Goal: Register for event/course

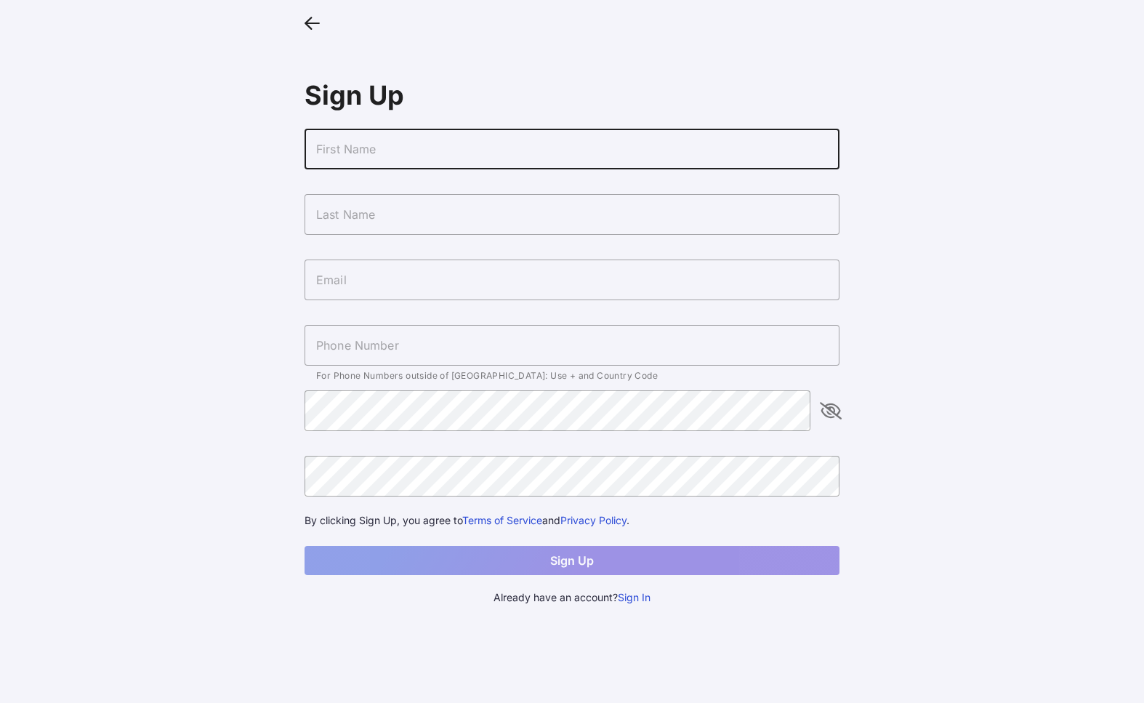
click at [642, 145] on input "text" at bounding box center [572, 149] width 535 height 41
type input "Savannah"
type input "[PERSON_NAME]"
type input "[EMAIL_ADDRESS][DOMAIN_NAME]"
type input "[PHONE_NUMBER]"
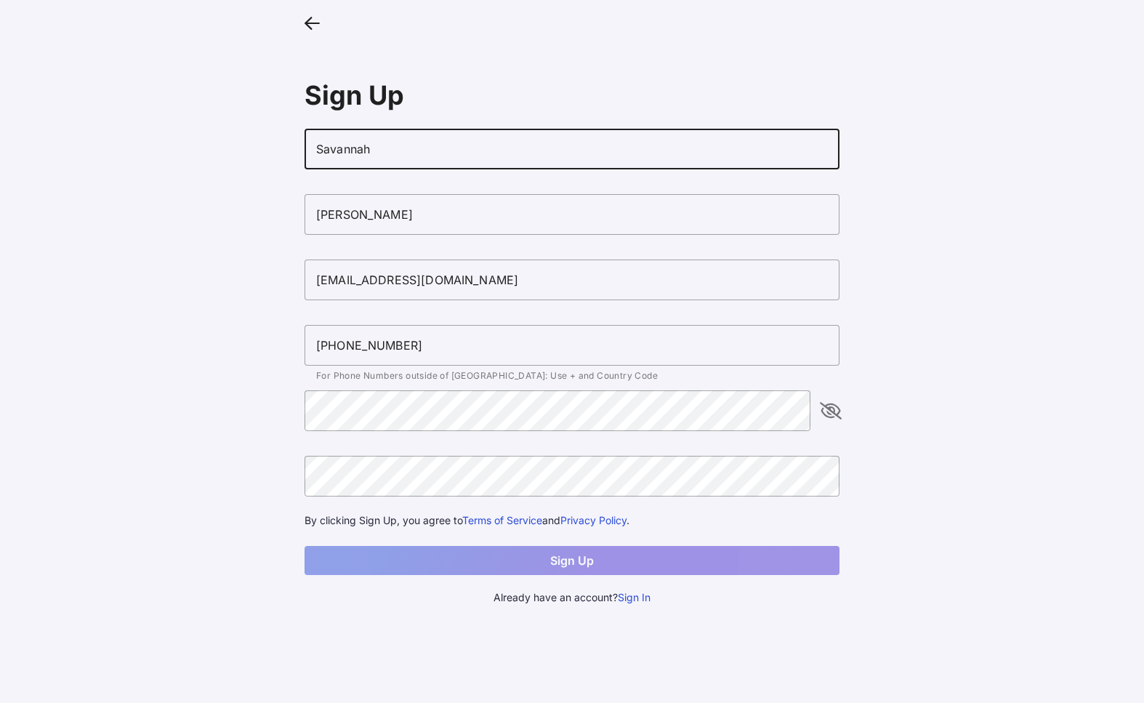
click at [427, 275] on input "[EMAIL_ADDRESS][DOMAIN_NAME]" at bounding box center [572, 280] width 535 height 41
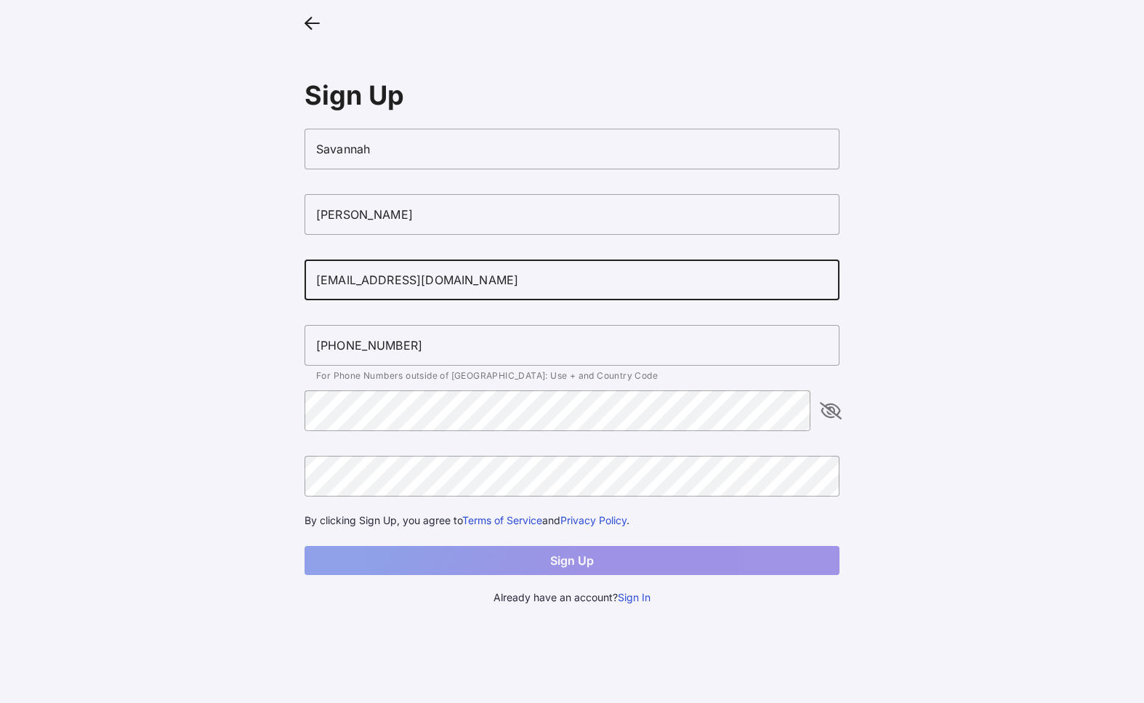
click at [427, 275] on input "[EMAIL_ADDRESS][DOMAIN_NAME]" at bounding box center [572, 280] width 535 height 41
type input "[EMAIL_ADDRESS][PERSON_NAME][DOMAIN_NAME]"
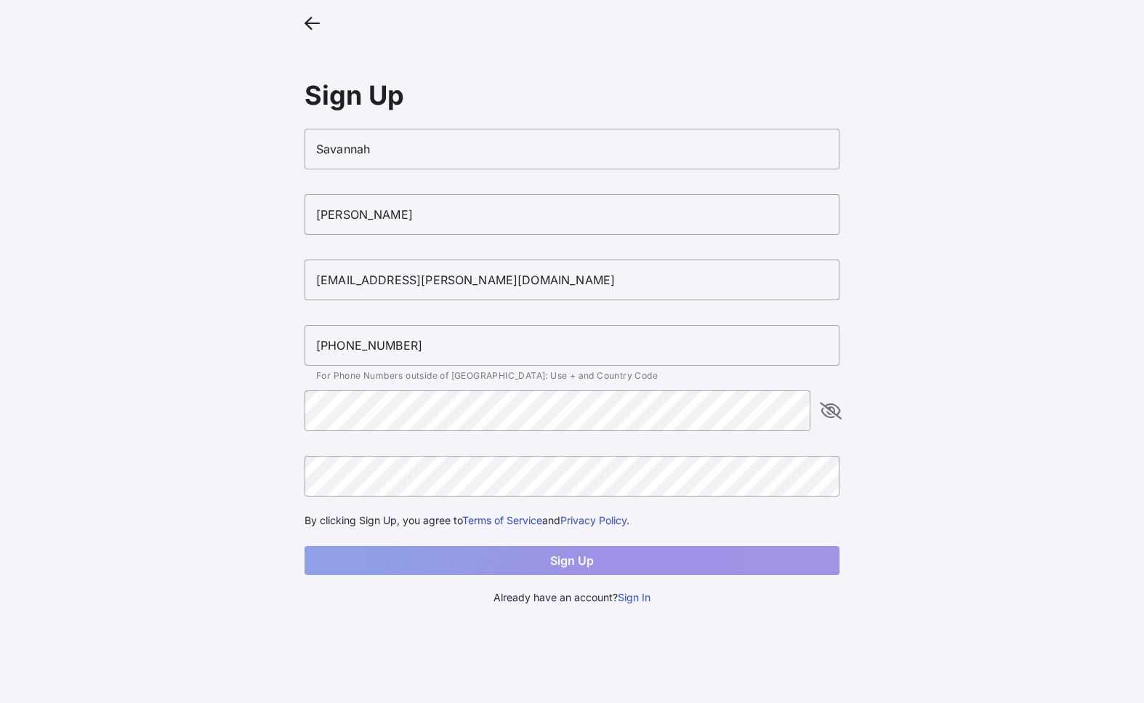
click at [832, 402] on icon "appended action" at bounding box center [830, 410] width 17 height 17
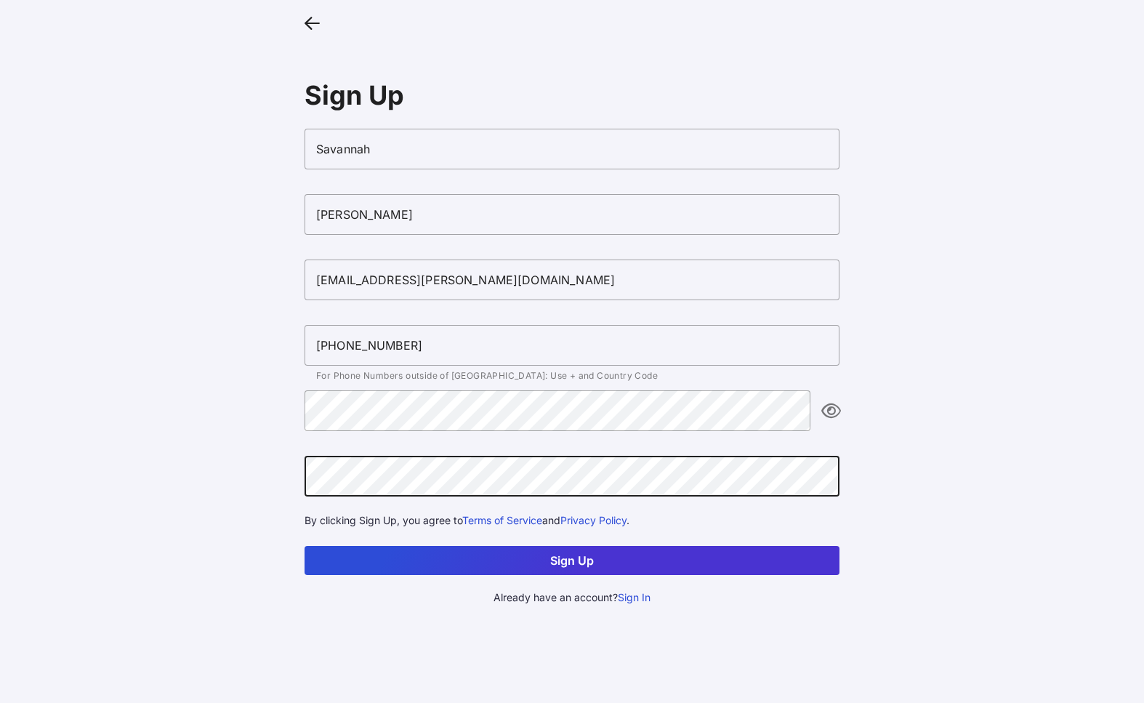
click at [697, 556] on button "Sign Up" at bounding box center [572, 560] width 535 height 29
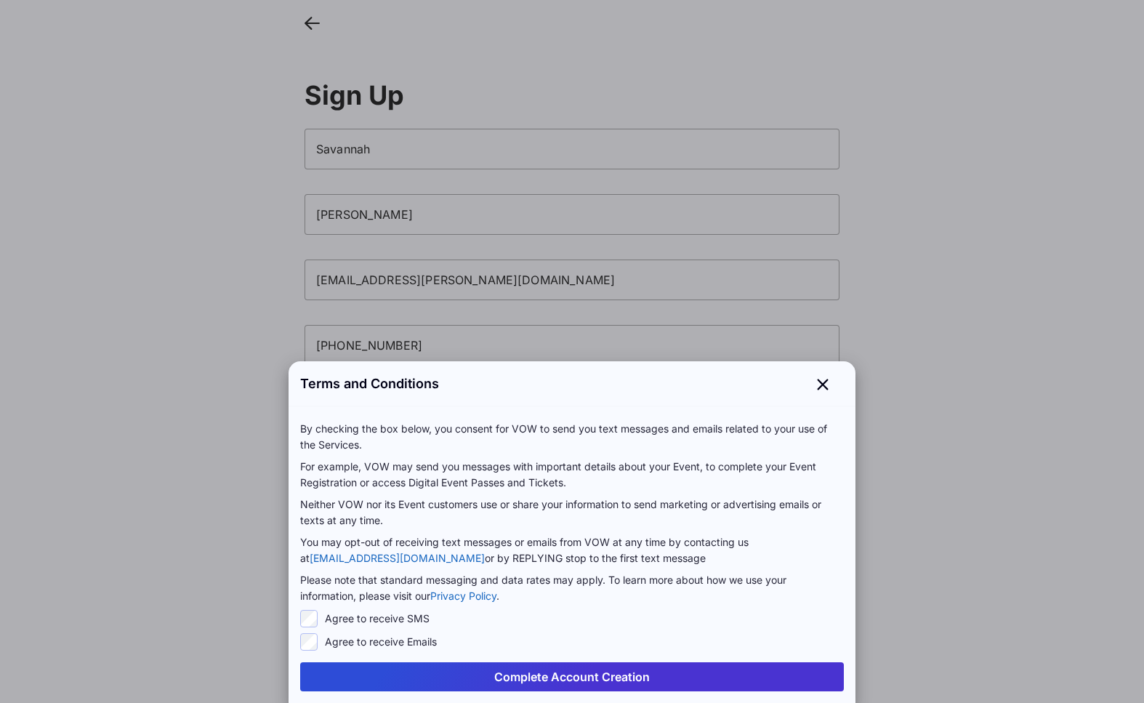
click at [465, 675] on button "Complete Account Creation" at bounding box center [572, 676] width 544 height 29
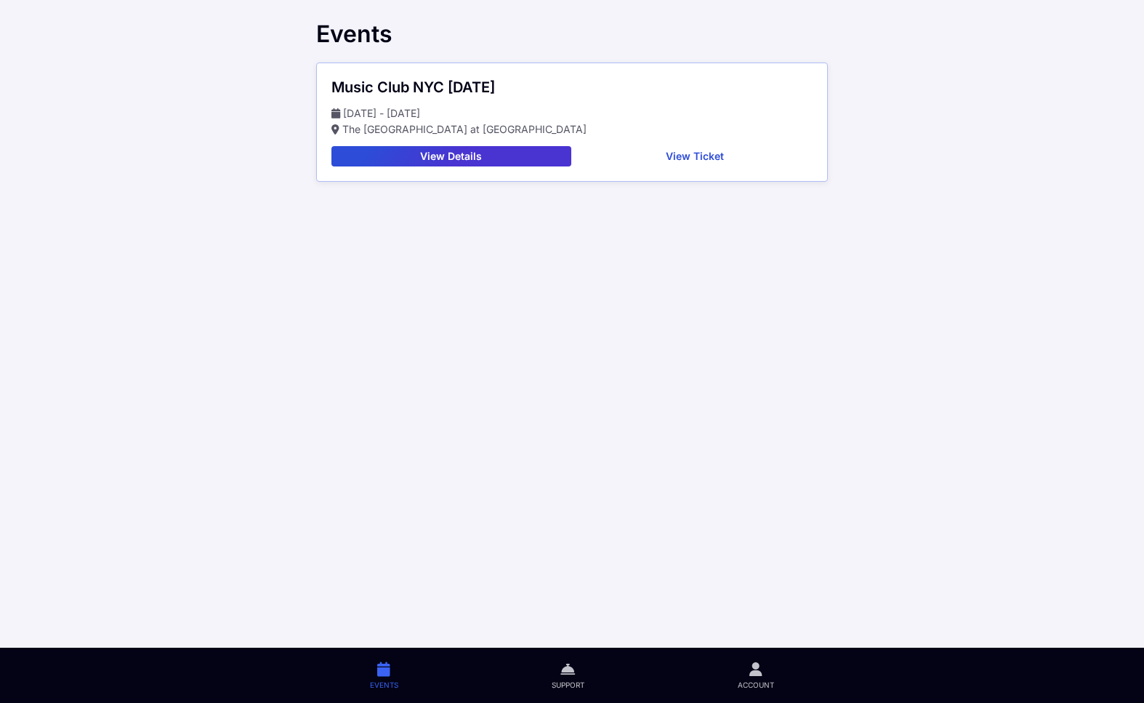
click at [489, 159] on button "View Details" at bounding box center [452, 156] width 240 height 20
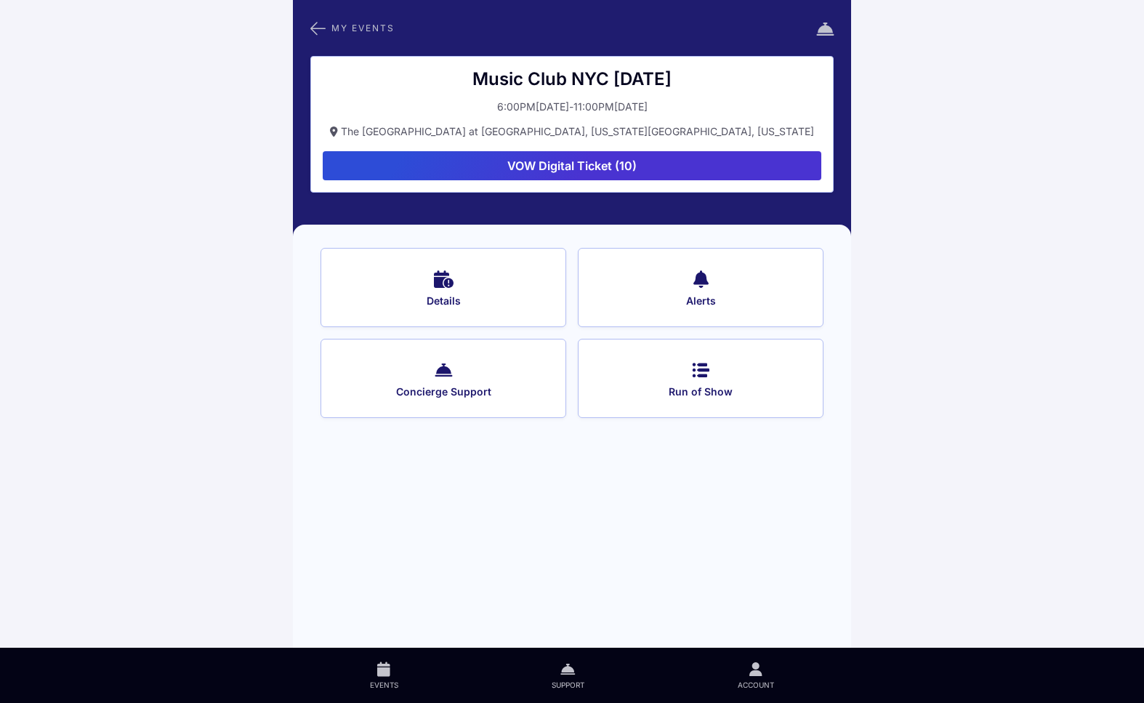
click at [610, 164] on button "VOW Digital Ticket (10)" at bounding box center [572, 165] width 499 height 29
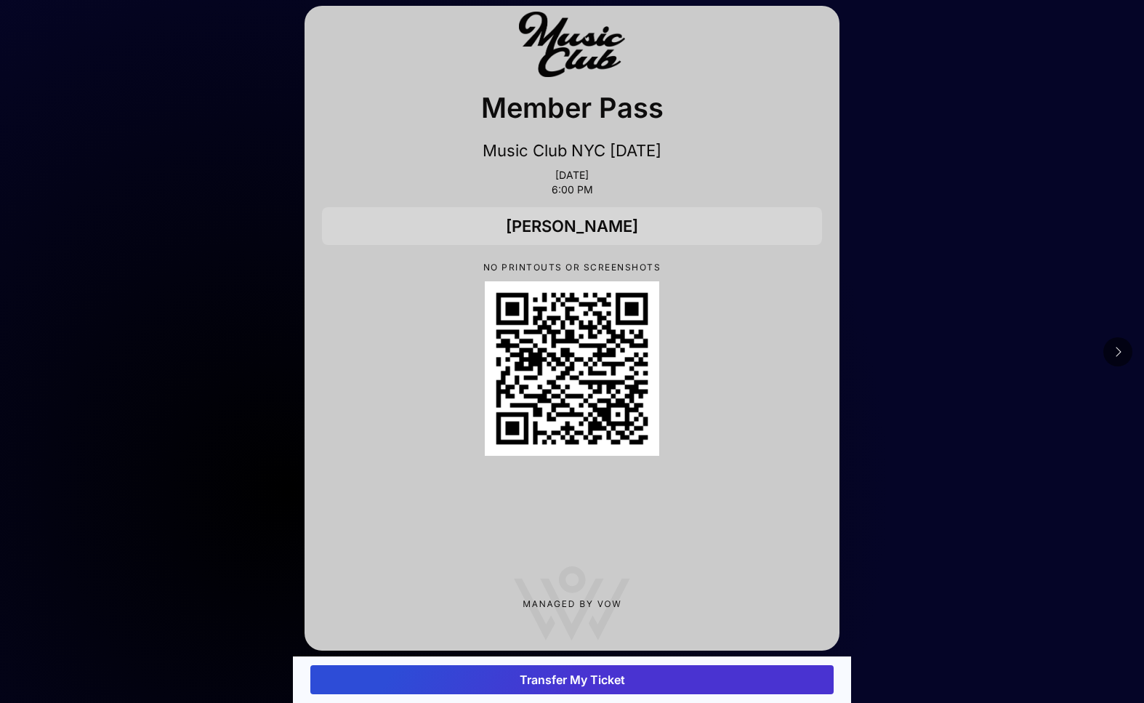
scroll to position [41, 0]
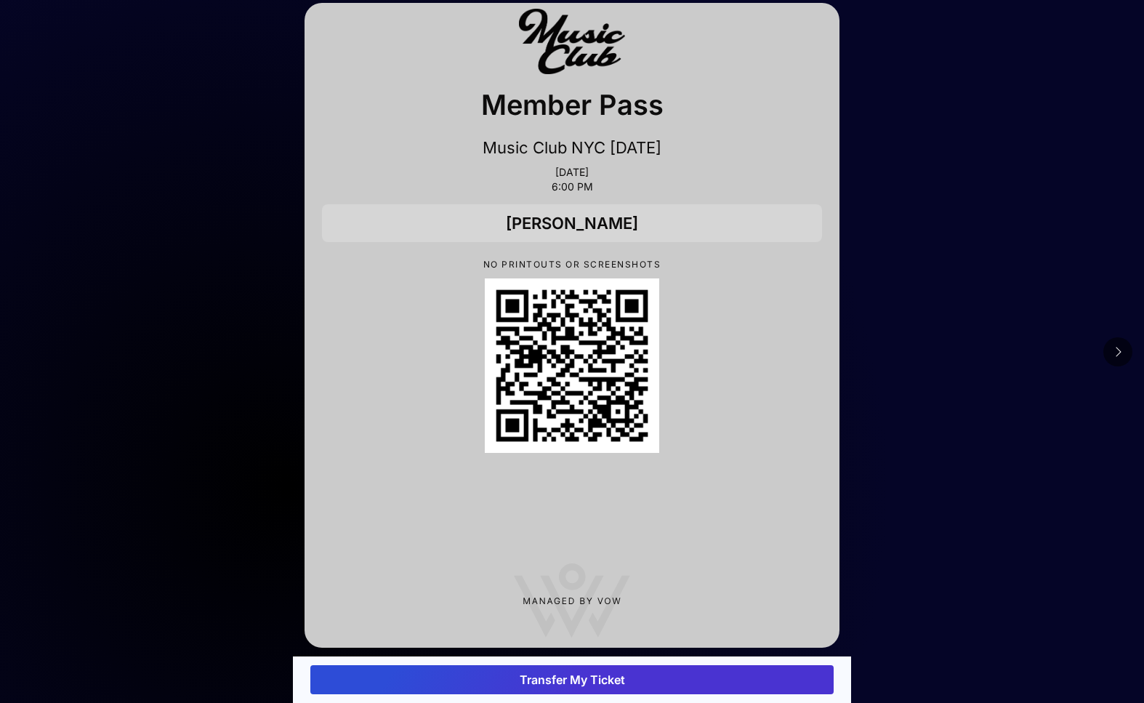
click at [621, 221] on div "[PERSON_NAME]" at bounding box center [572, 223] width 500 height 38
click at [562, 683] on button "Transfer My Ticket" at bounding box center [572, 679] width 524 height 29
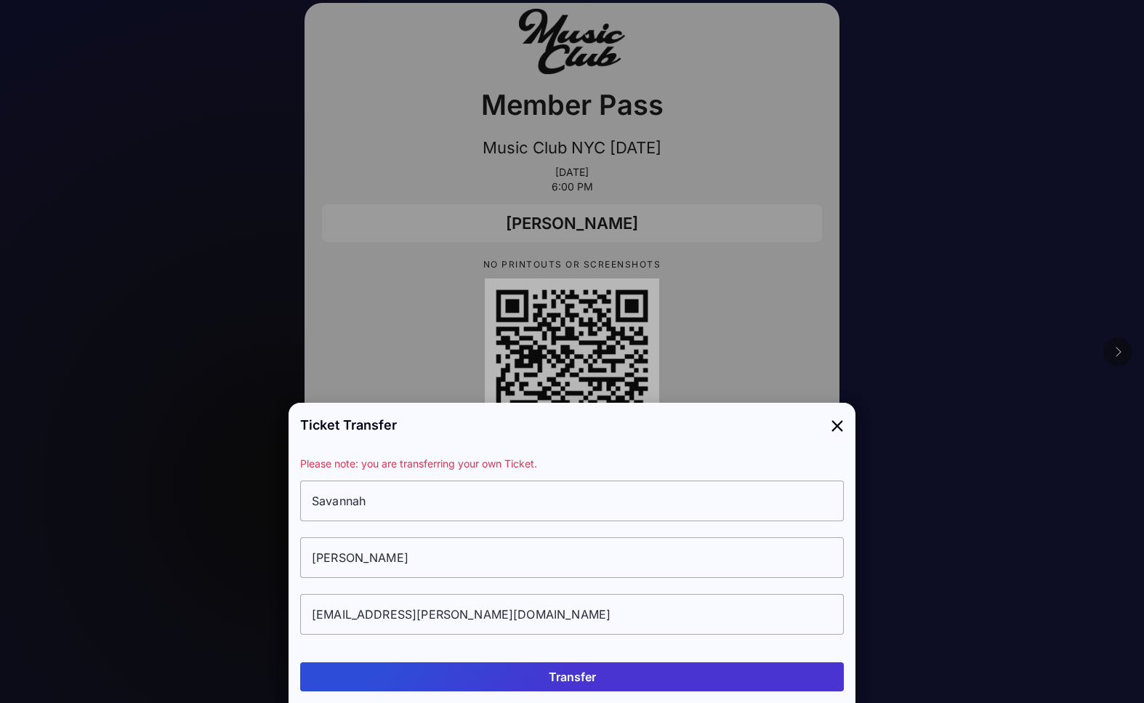
scroll to position [0, 0]
click at [839, 431] on icon at bounding box center [837, 424] width 13 height 21
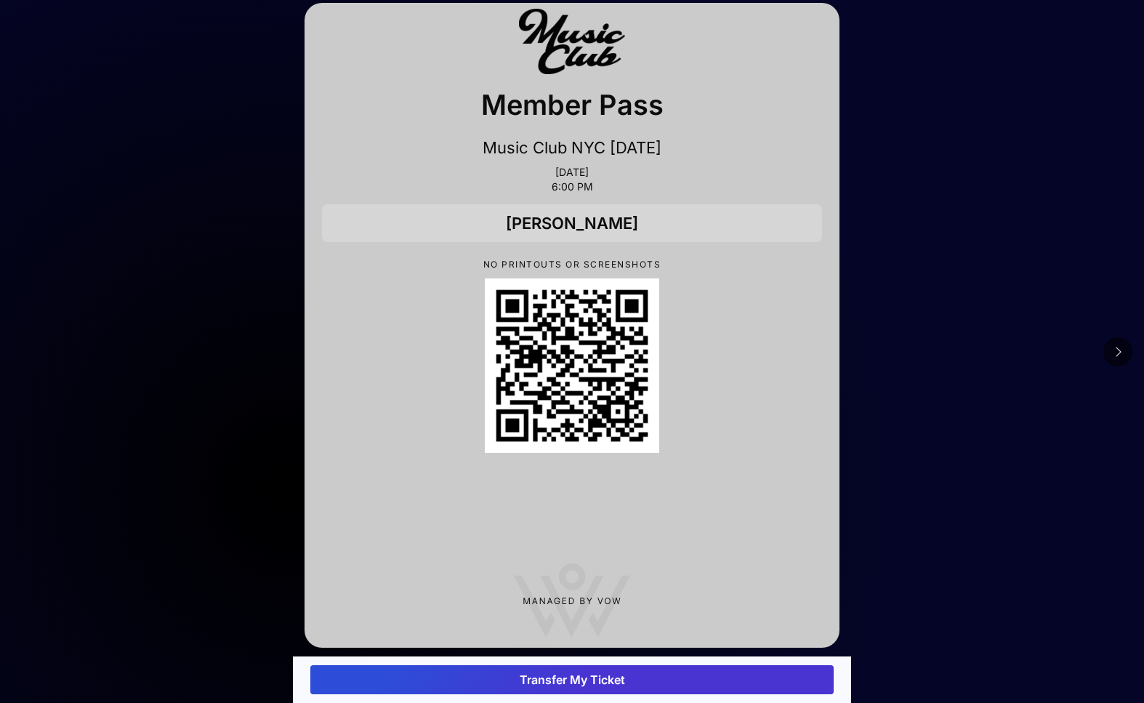
click at [1120, 351] on icon at bounding box center [1118, 352] width 7 height 12
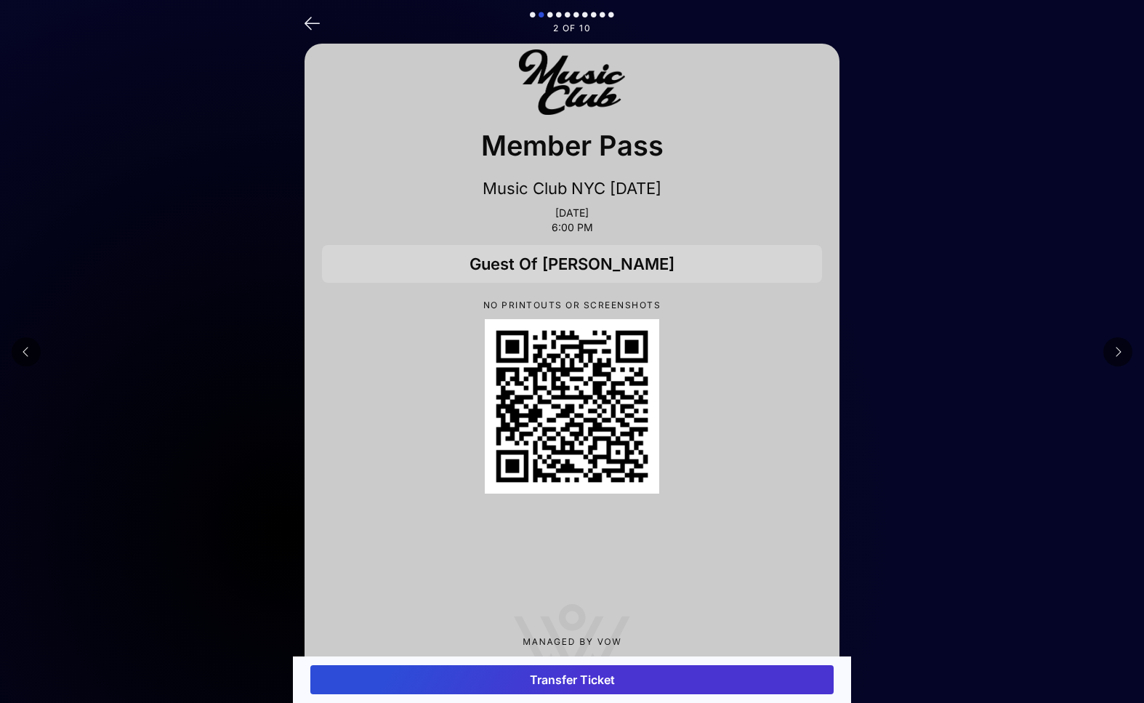
click at [528, 679] on button "Transfer Ticket" at bounding box center [572, 679] width 524 height 29
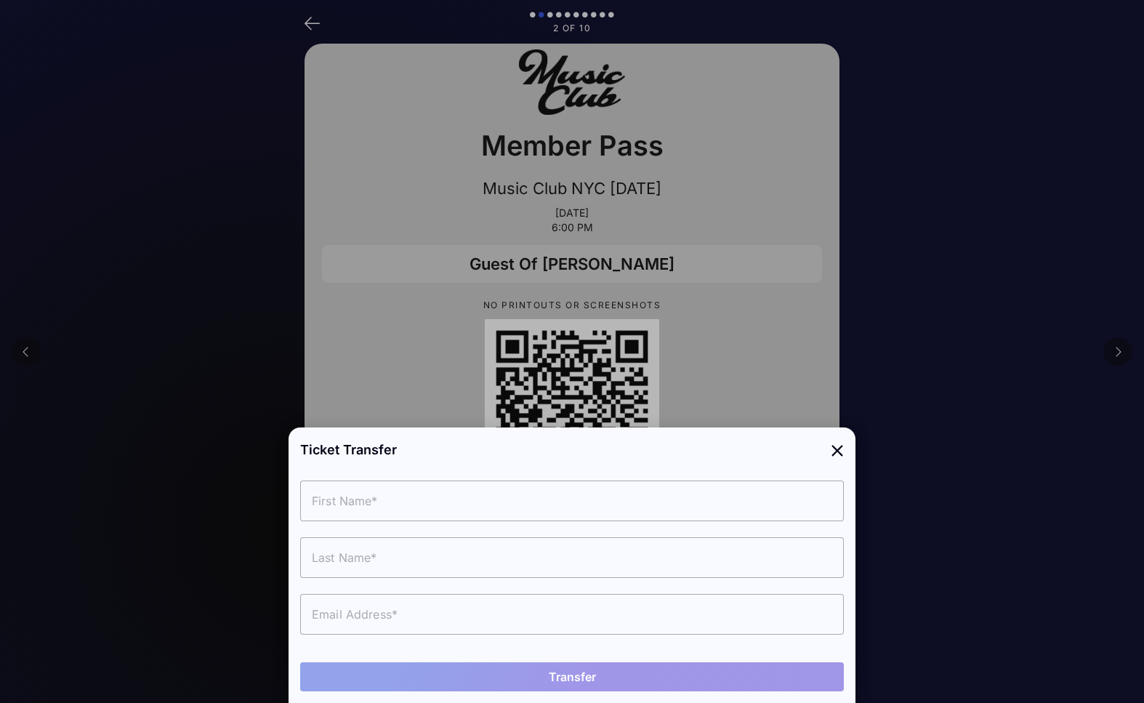
click at [837, 454] on icon at bounding box center [837, 449] width 13 height 21
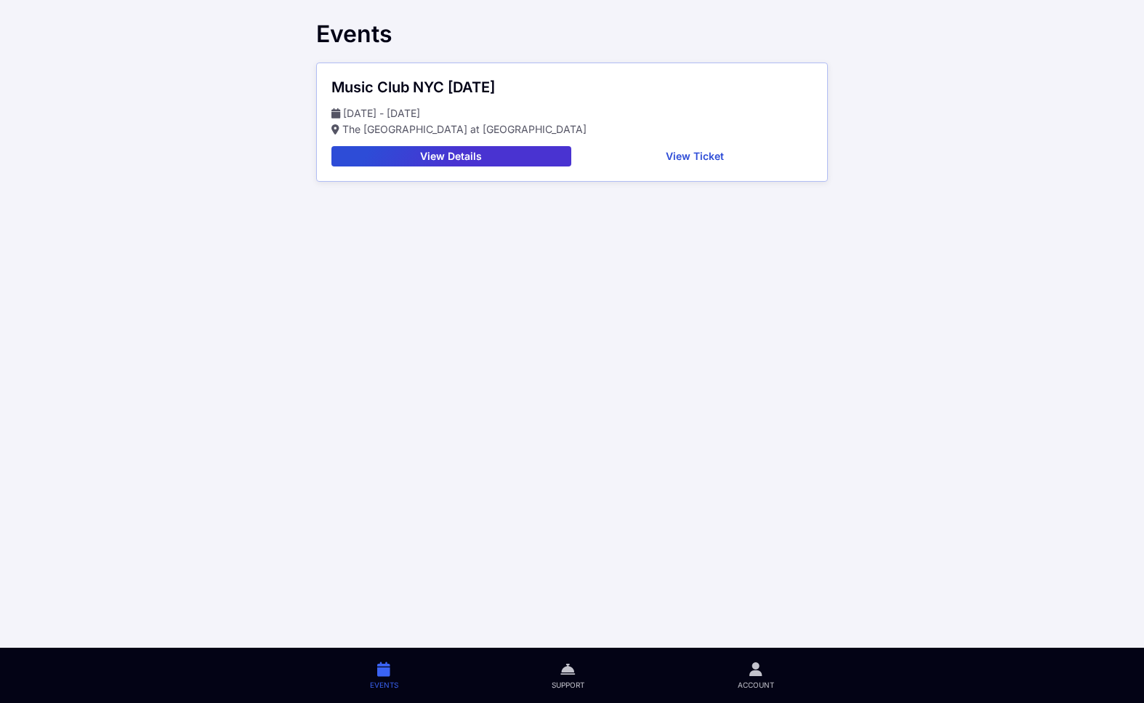
click at [457, 150] on button "View Details" at bounding box center [452, 156] width 240 height 20
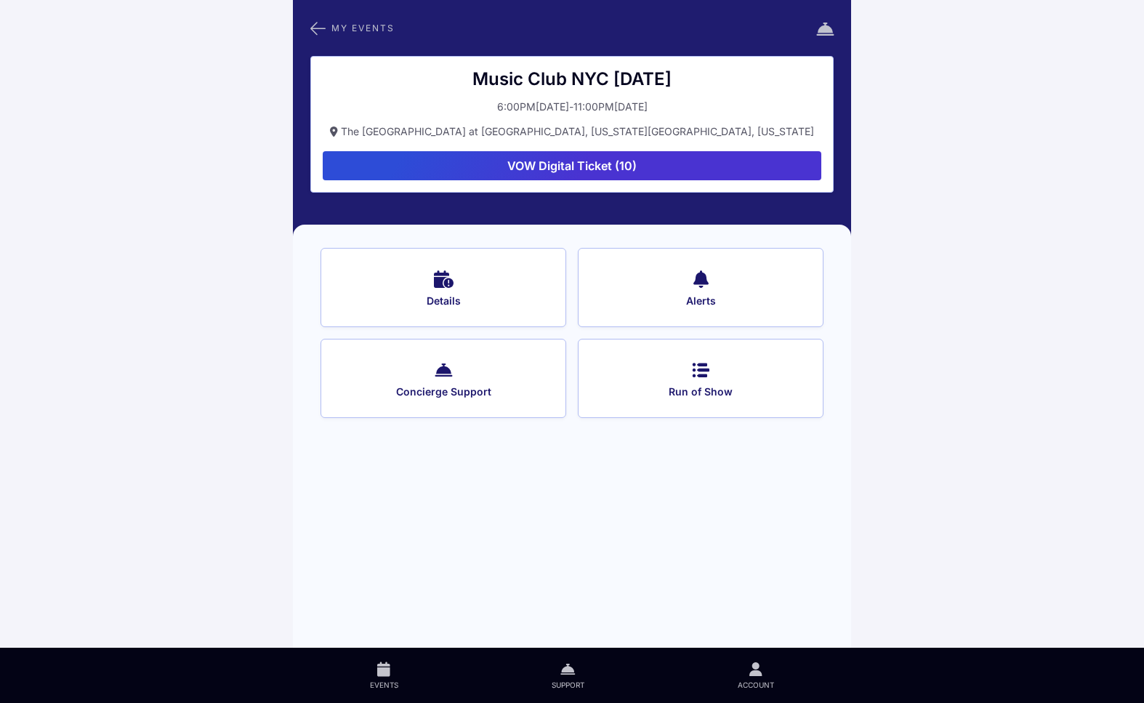
click at [331, 23] on button "My Events" at bounding box center [352, 28] width 84 height 19
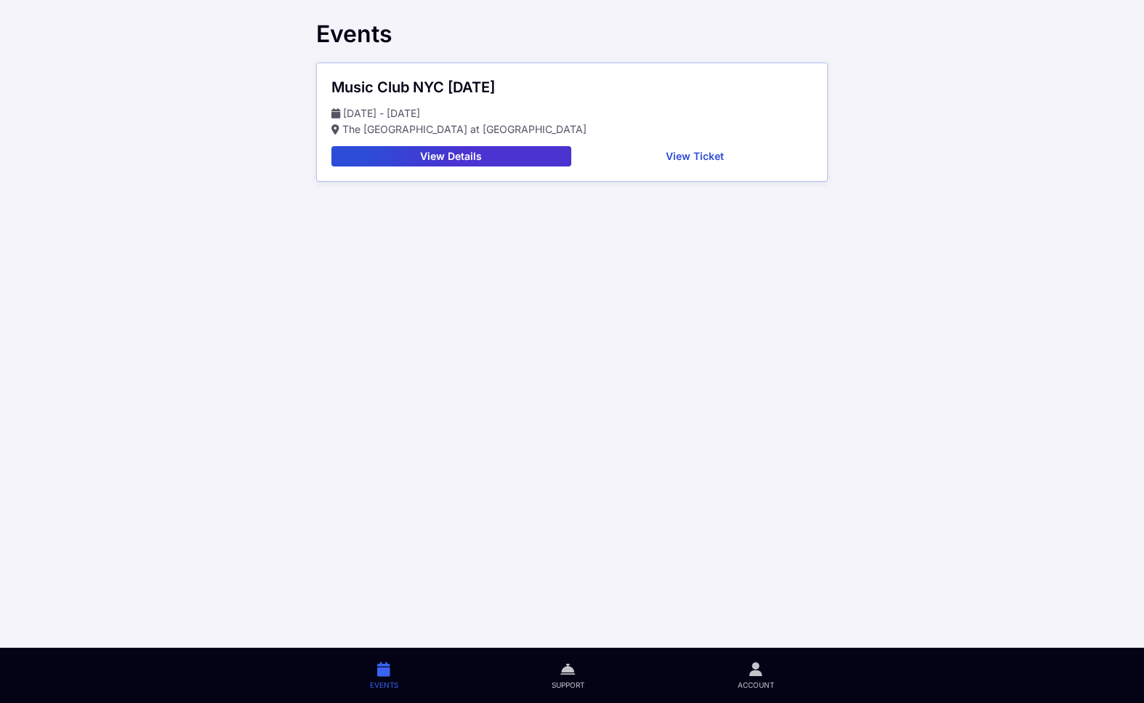
click at [247, 196] on main "Events Music Club NYC 10/3/25 Oct 03 - Oct 03 The Grand Ballroom at Manhattan C…" at bounding box center [572, 351] width 1144 height 703
